Goal: Check status: Check status

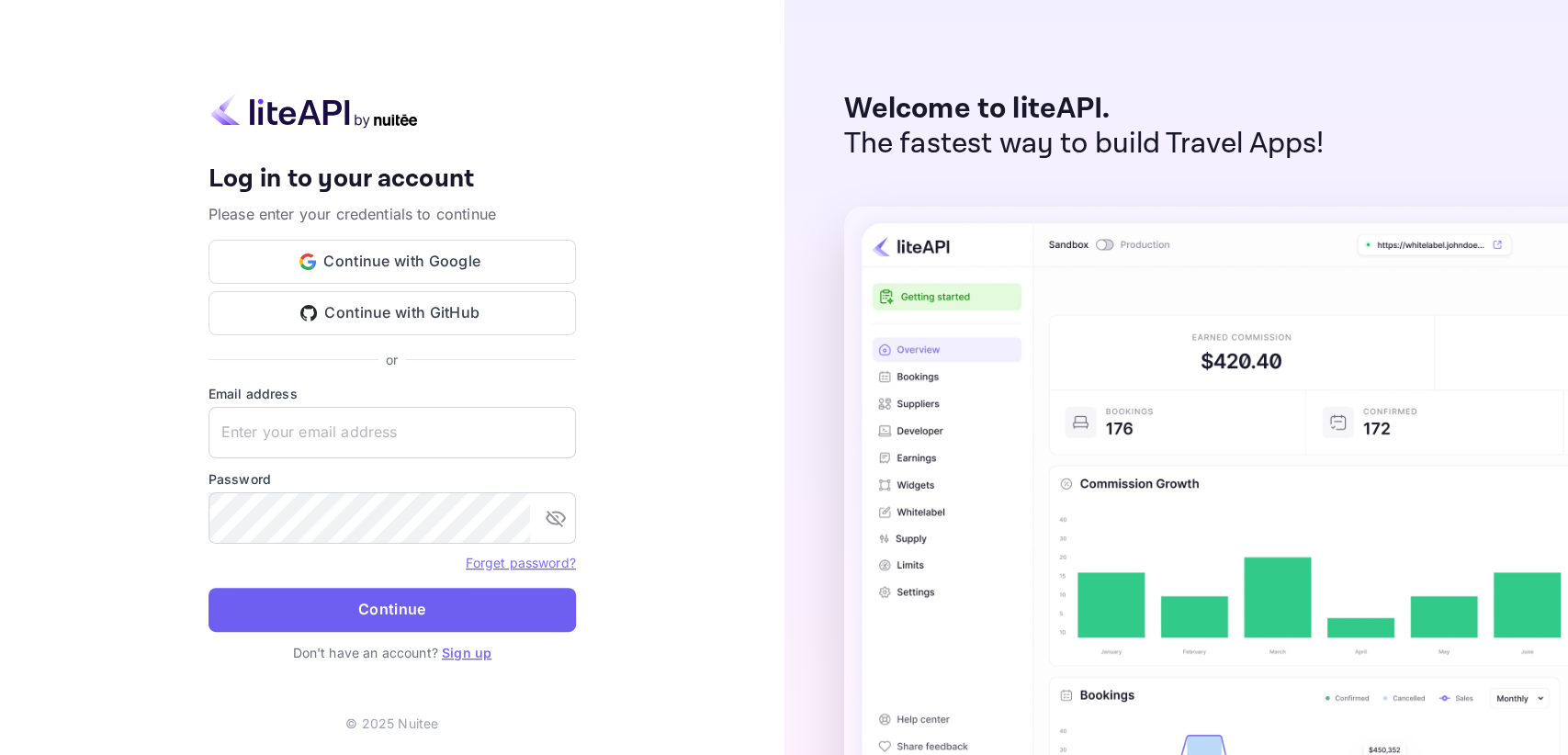
type input "[EMAIL_ADDRESS][DOMAIN_NAME]"
click at [363, 601] on button "Continue" at bounding box center [393, 609] width 367 height 44
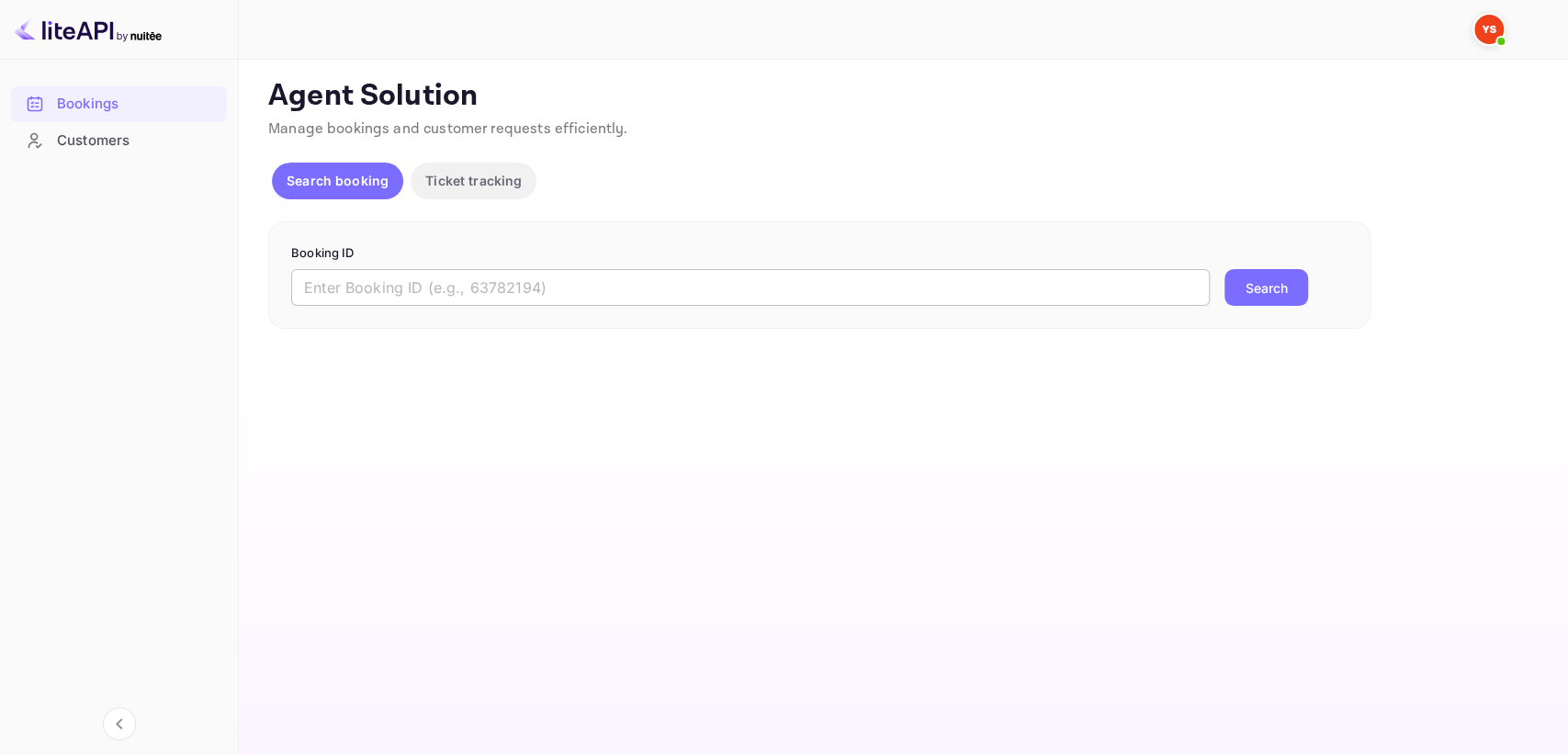
click at [516, 291] on input "text" at bounding box center [750, 288] width 919 height 37
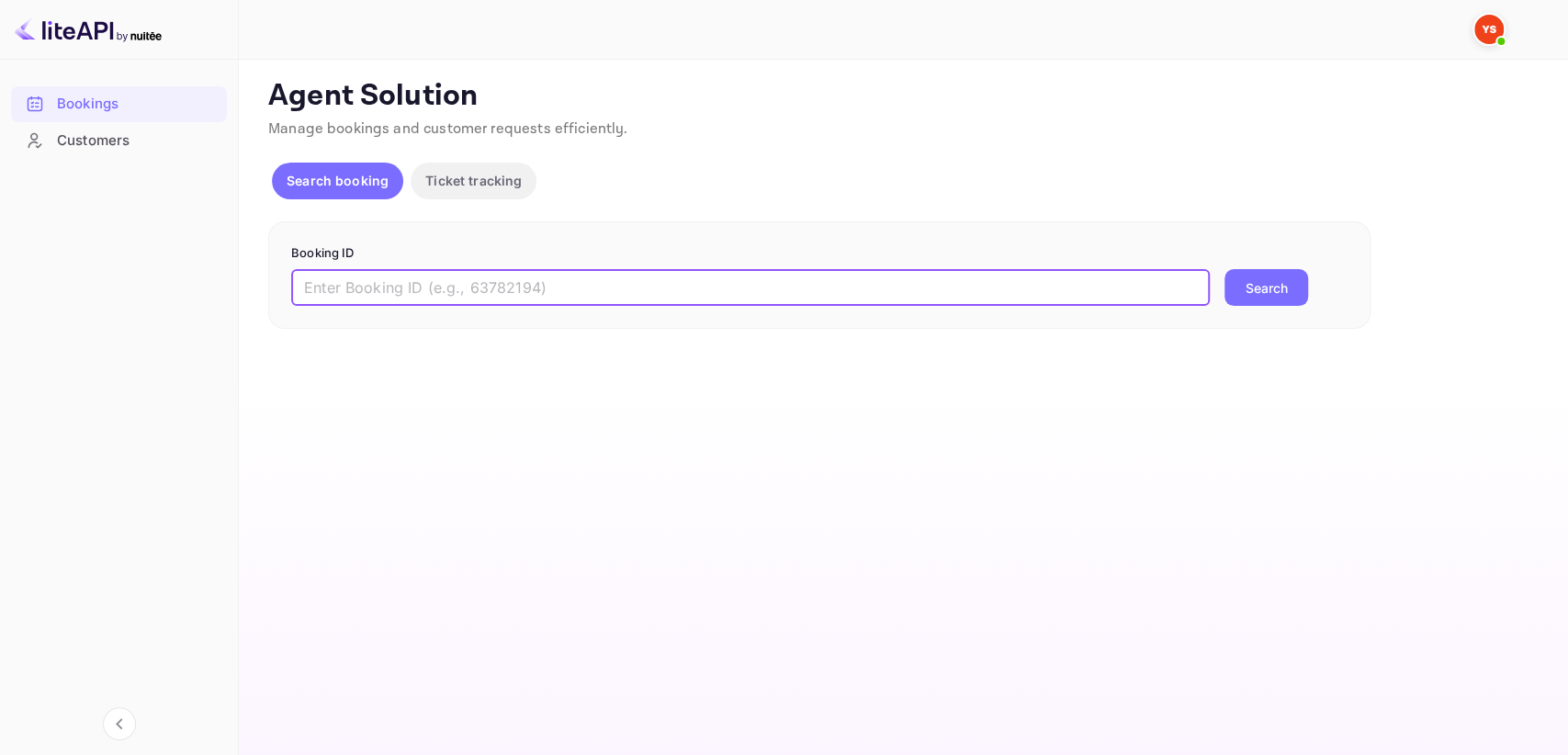
paste input "9829638"
type input "9829638"
click at [1268, 286] on button "Search" at bounding box center [1267, 288] width 84 height 37
